Goal: Task Accomplishment & Management: Manage account settings

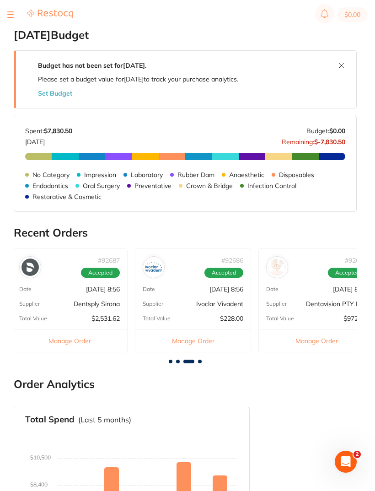
scroll to position [0, 379]
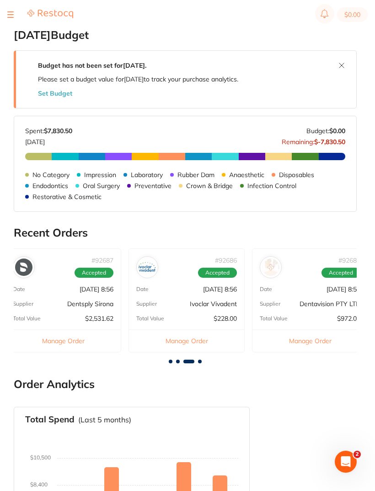
click at [203, 286] on p "[DATE] 8:56" at bounding box center [220, 289] width 34 height 7
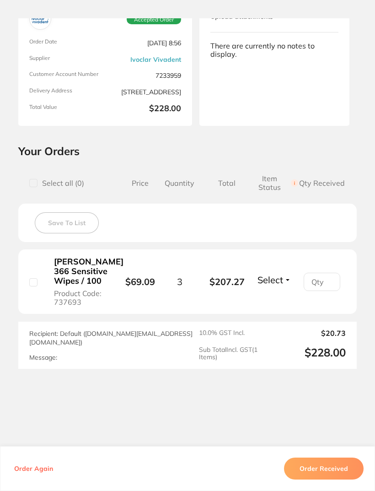
scroll to position [86, 0]
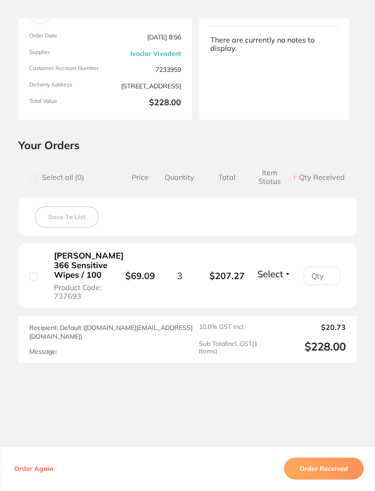
click at [32, 281] on input "checkbox" at bounding box center [33, 276] width 8 height 8
checkbox input "true"
click at [324, 480] on button "Order Received" at bounding box center [324, 469] width 80 height 22
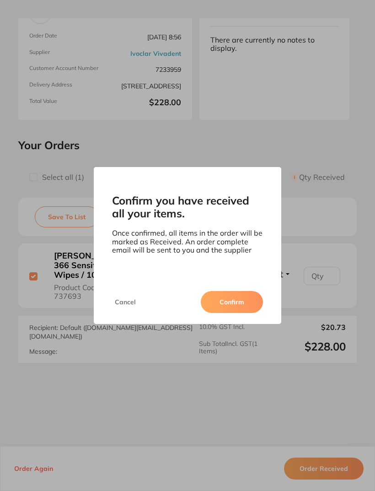
click at [232, 308] on button "Confirm" at bounding box center [232, 302] width 62 height 22
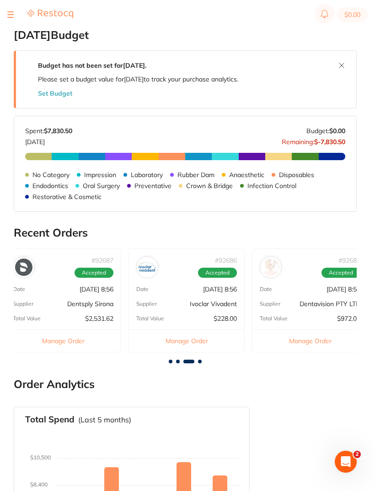
scroll to position [0, 0]
click at [65, 288] on div "# 92687 Accepted Date [DATE] 8:56 Supplier Dentsply Sirona Total Value $2,531.6…" at bounding box center [63, 300] width 116 height 104
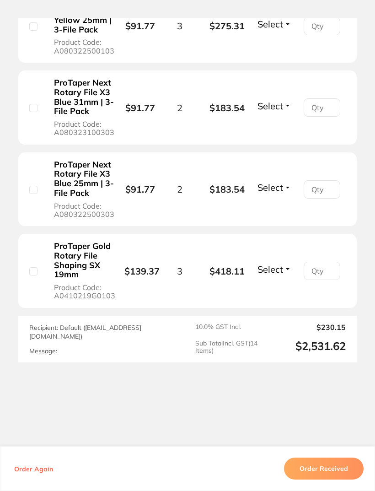
scroll to position [1148, 0]
click at [39, 294] on div "ProTaper Gold Rotary File Shaping SX 19mm Product Code: A0410219G0103" at bounding box center [76, 270] width 95 height 59
click at [323, 280] on input "number" at bounding box center [322, 270] width 37 height 18
type input "3"
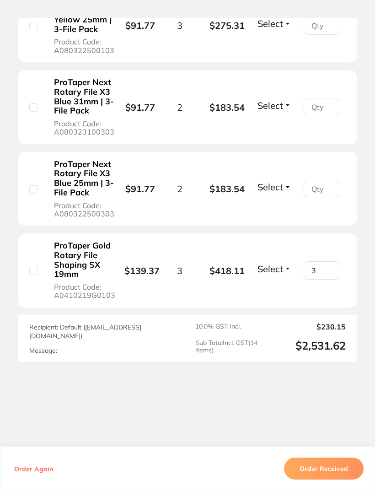
click at [323, 198] on input "number" at bounding box center [322, 189] width 37 height 18
click at [38, 294] on div "ProTaper Gold Rotary File Shaping SX 19mm Product Code: A0410219G0103" at bounding box center [76, 270] width 95 height 59
click at [36, 275] on input "checkbox" at bounding box center [33, 271] width 8 height 8
checkbox input "true"
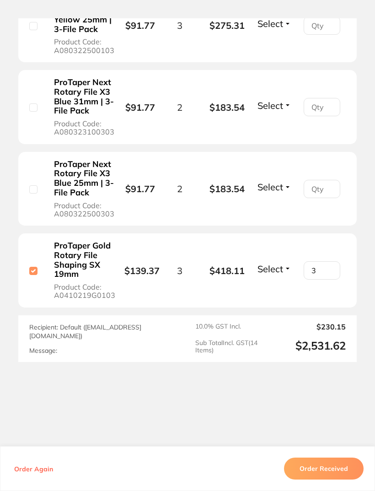
click at [35, 194] on input "checkbox" at bounding box center [33, 189] width 8 height 8
checkbox input "true"
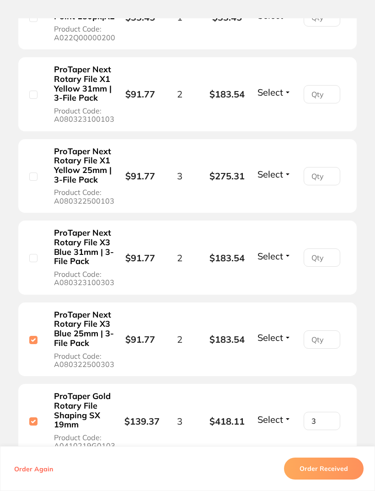
scroll to position [995, 0]
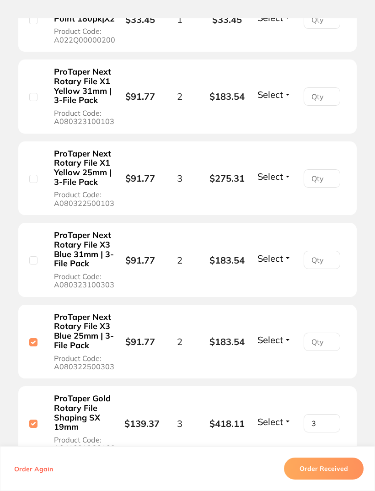
click at [35, 264] on input "checkbox" at bounding box center [33, 260] width 8 height 8
checkbox input "true"
click at [36, 183] on input "checkbox" at bounding box center [33, 179] width 8 height 8
checkbox input "true"
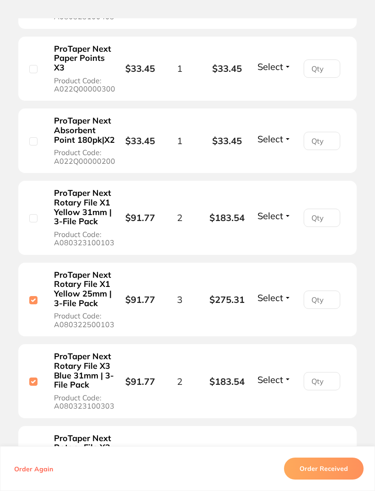
scroll to position [874, 0]
click at [326, 480] on button "Order Received" at bounding box center [324, 469] width 80 height 22
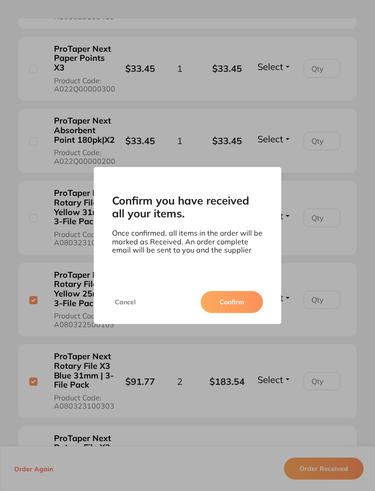
click at [227, 310] on button "Confirm" at bounding box center [232, 302] width 62 height 22
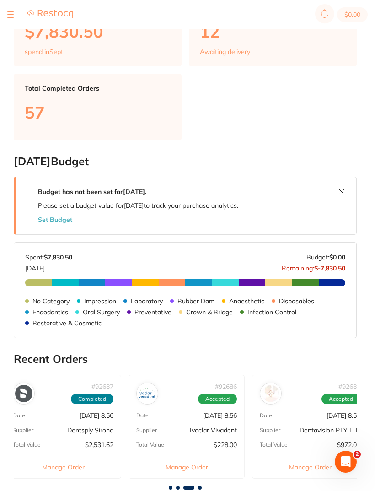
scroll to position [0, 0]
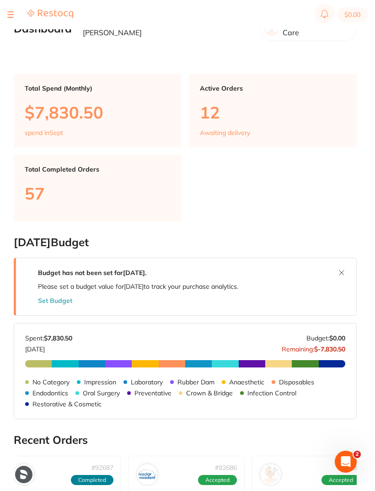
click at [13, 15] on button at bounding box center [10, 14] width 6 height 1
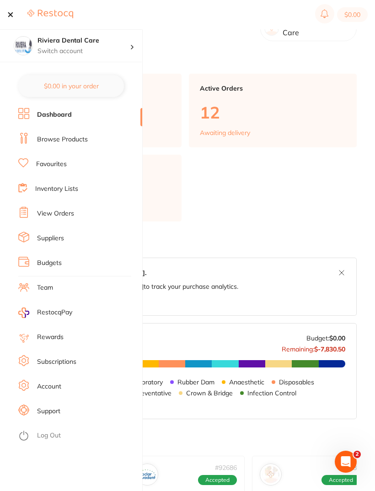
click at [64, 136] on link "Browse Products" at bounding box center [62, 139] width 51 height 9
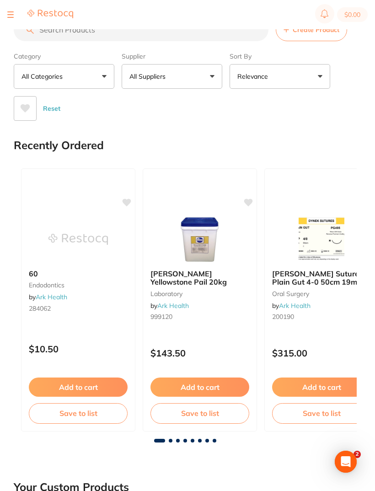
click at [54, 31] on input "search" at bounding box center [141, 29] width 255 height 23
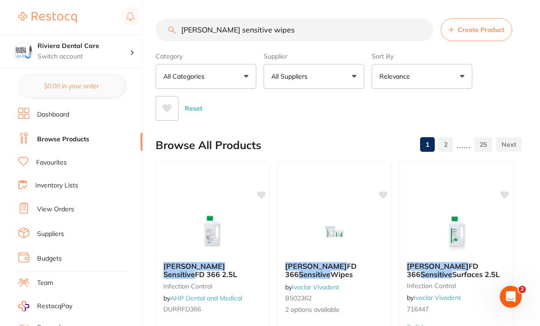
type input "[PERSON_NAME] sensitive wipes"
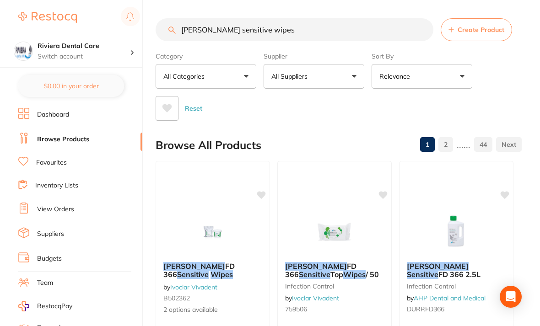
click at [375, 81] on div "Category All Categories All Categories crown & bridge disposables endodontics e…" at bounding box center [339, 85] width 366 height 72
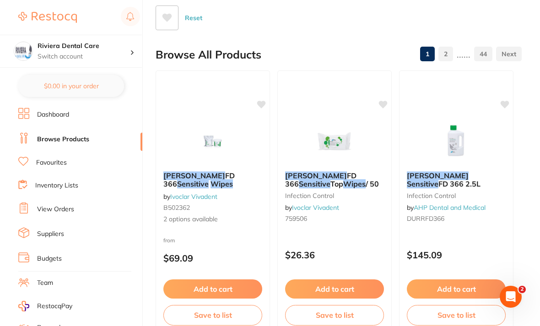
scroll to position [96, 0]
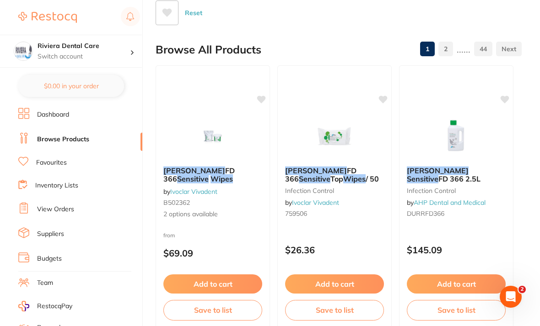
click at [183, 208] on div "[PERSON_NAME] 366 Sensitive Wipes by Ivoclar Vivadent B502362 2 options availab…" at bounding box center [212, 192] width 113 height 67
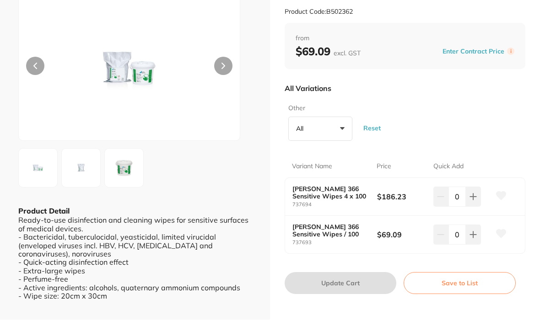
scroll to position [64, 0]
